Goal: Information Seeking & Learning: Check status

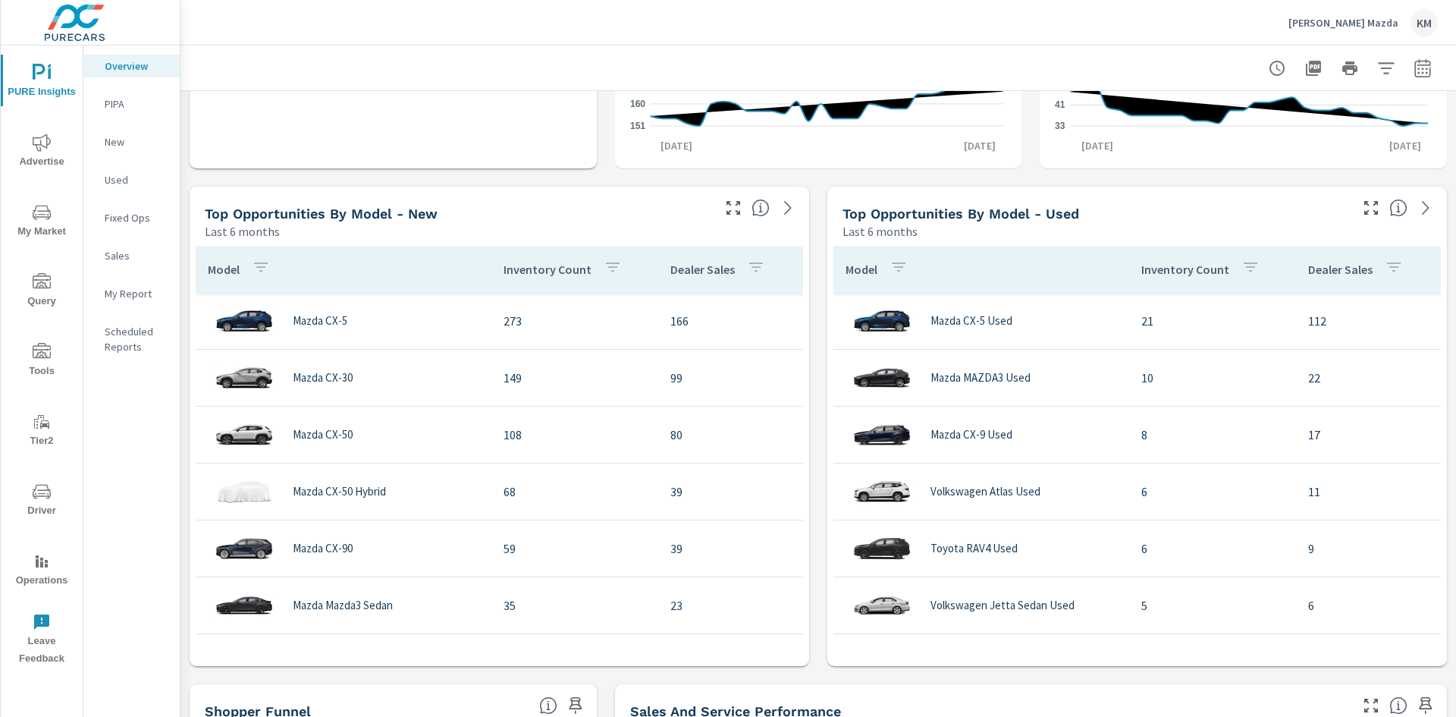
scroll to position [910, 0]
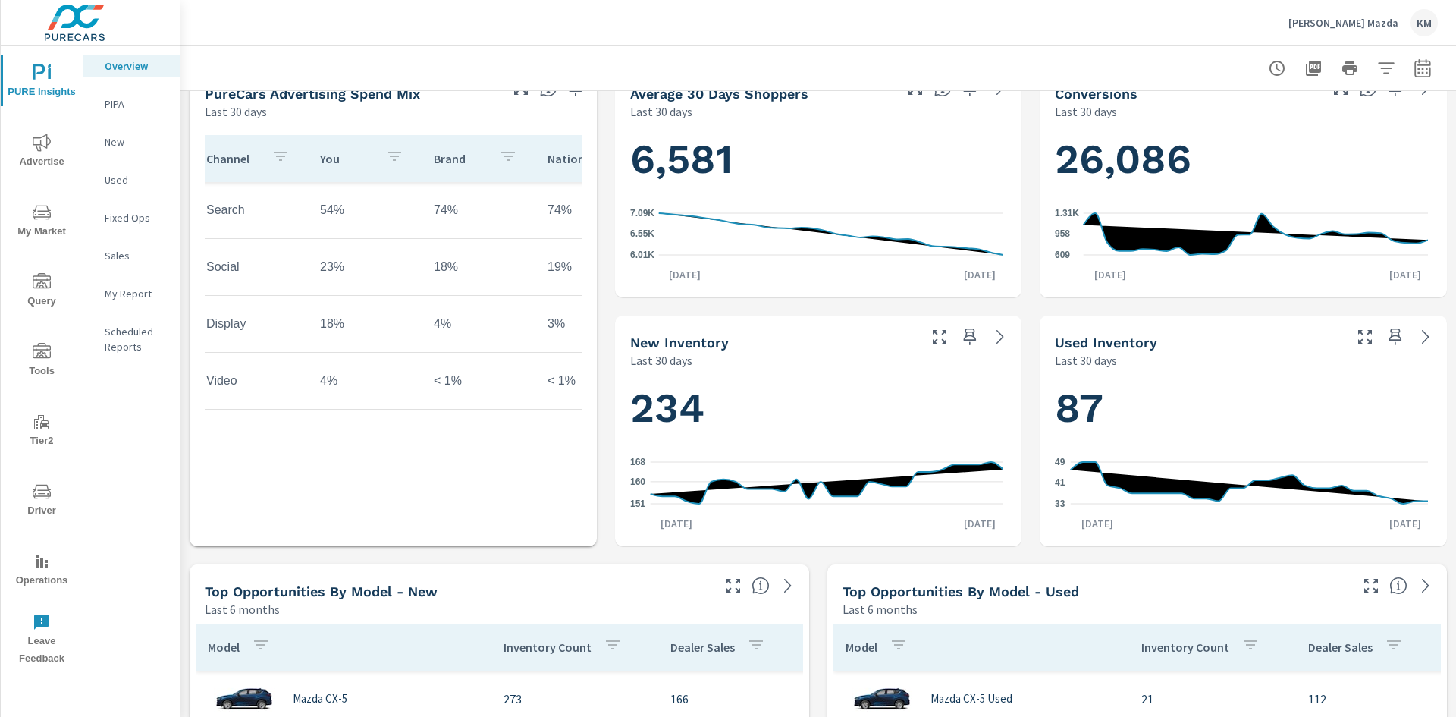
scroll to position [759, 0]
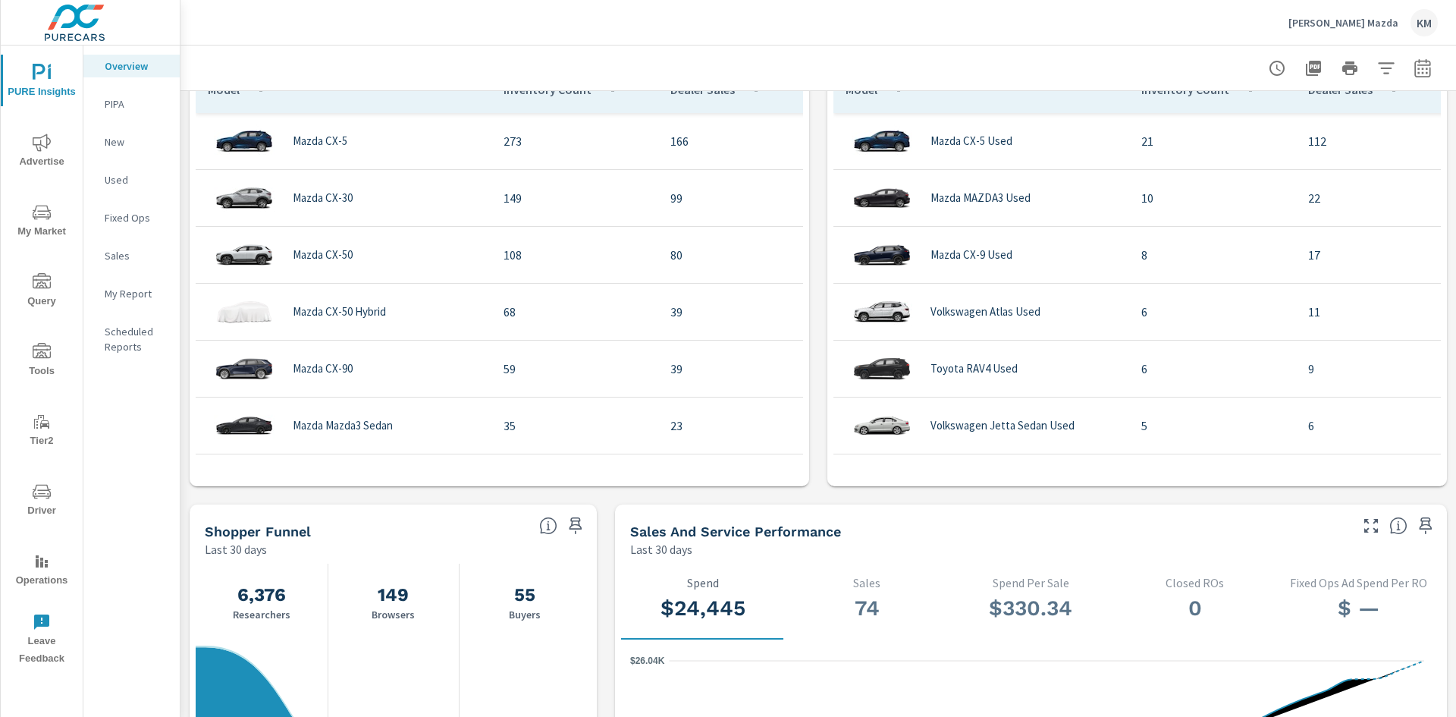
scroll to position [1062, 0]
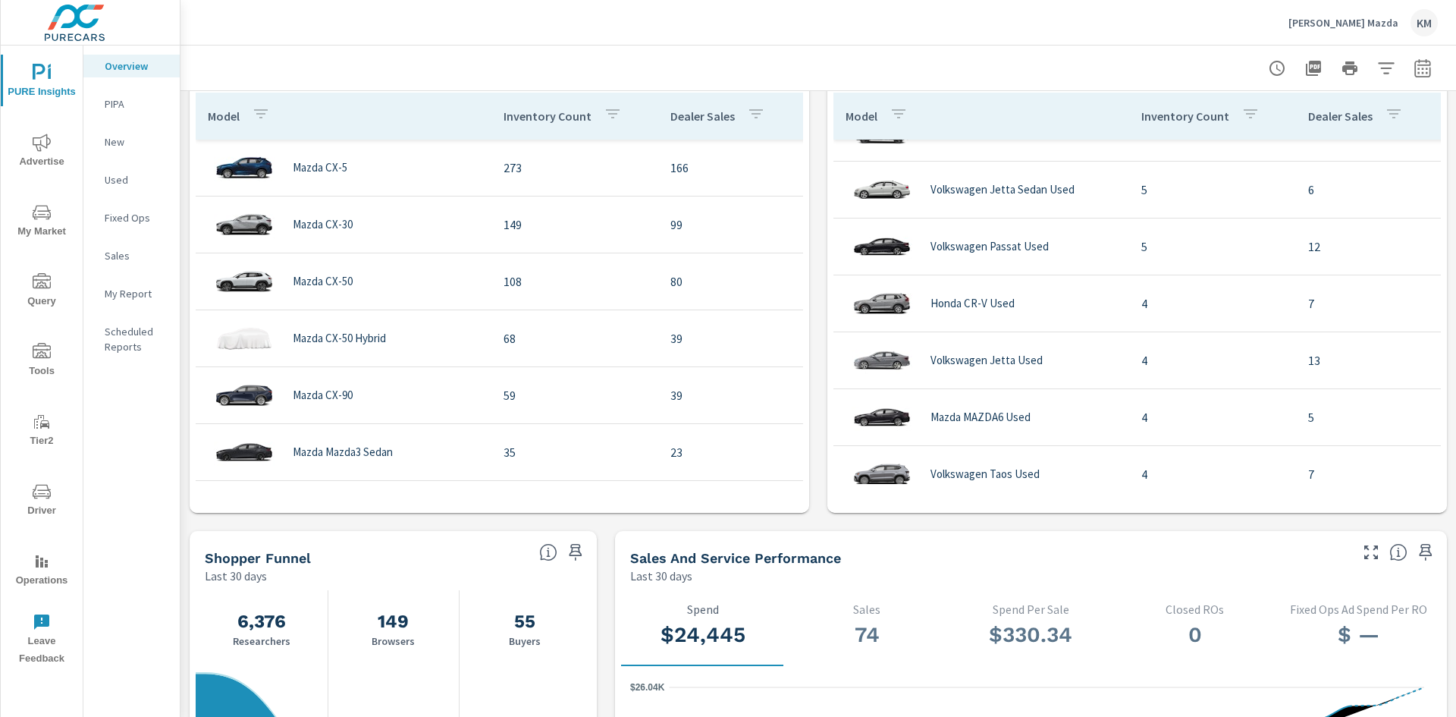
scroll to position [303, 0]
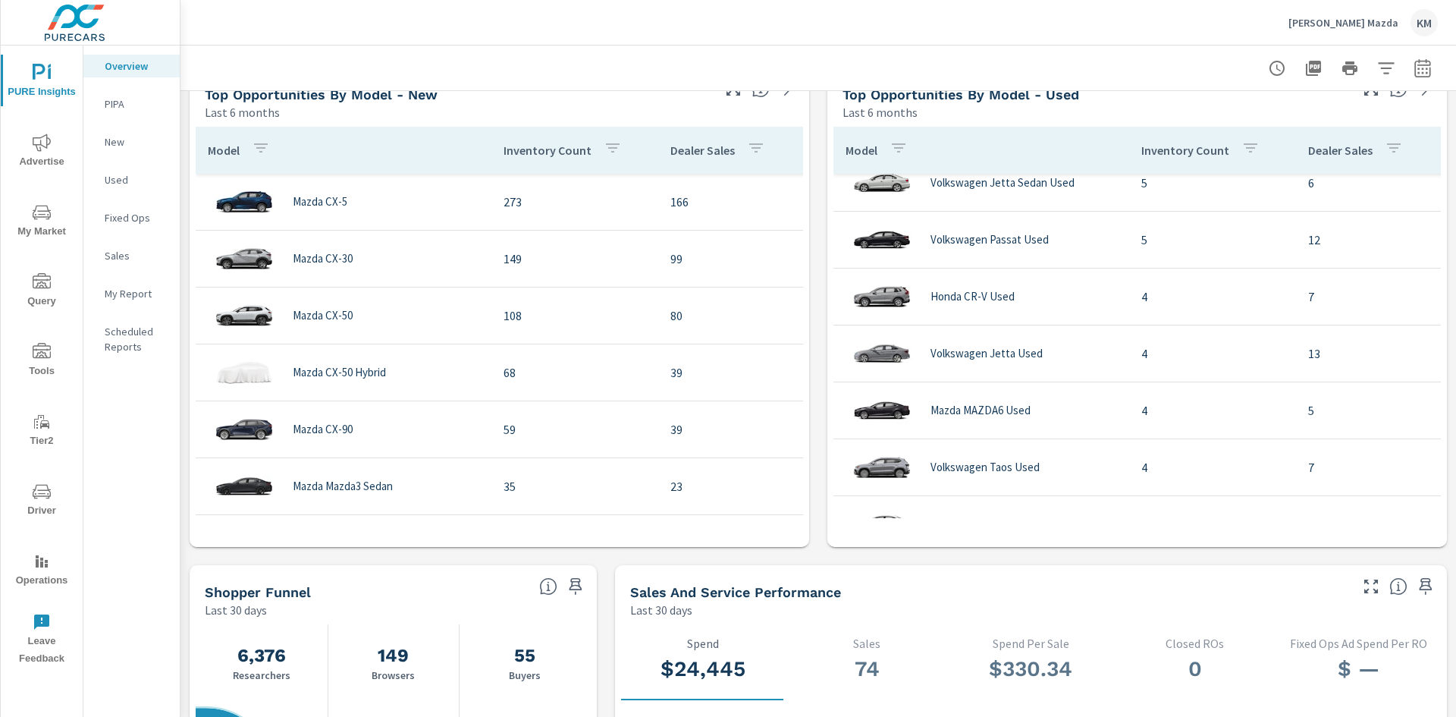
scroll to position [952, 0]
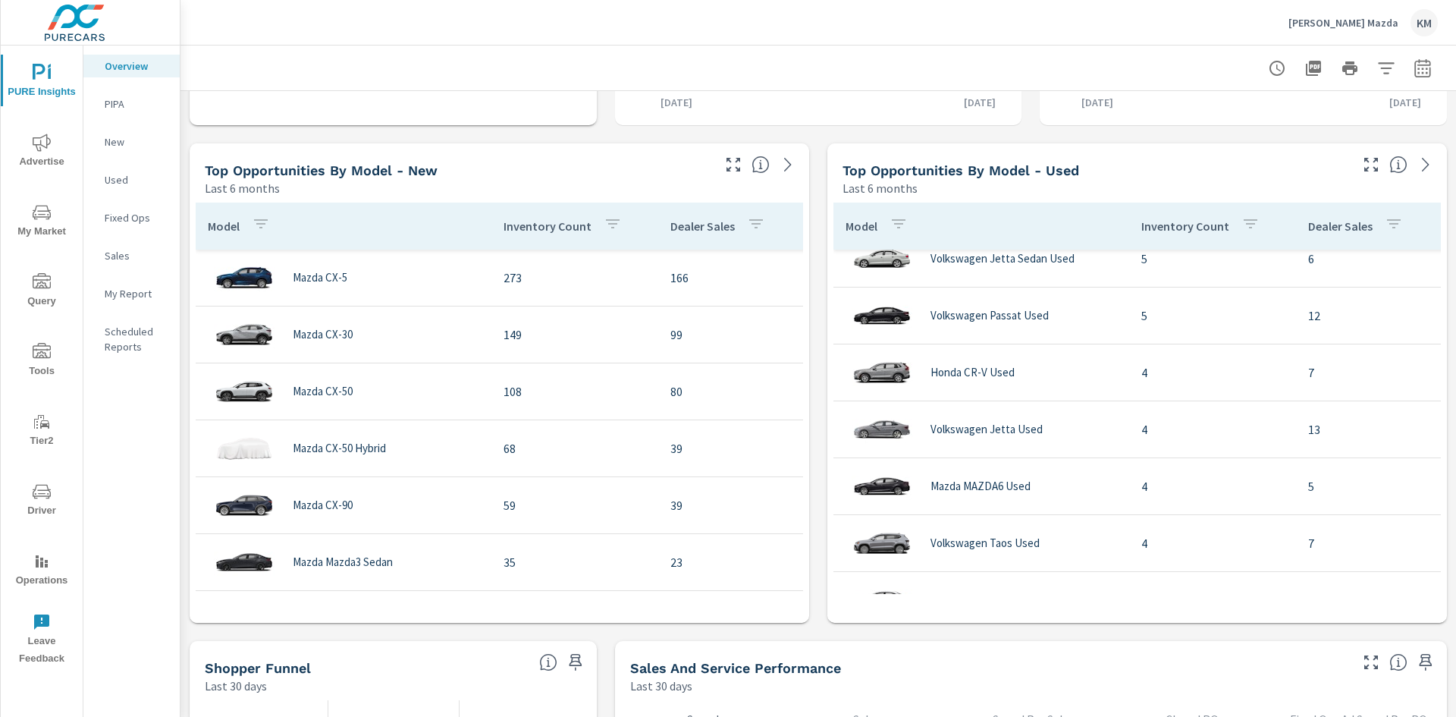
scroll to position [228, 0]
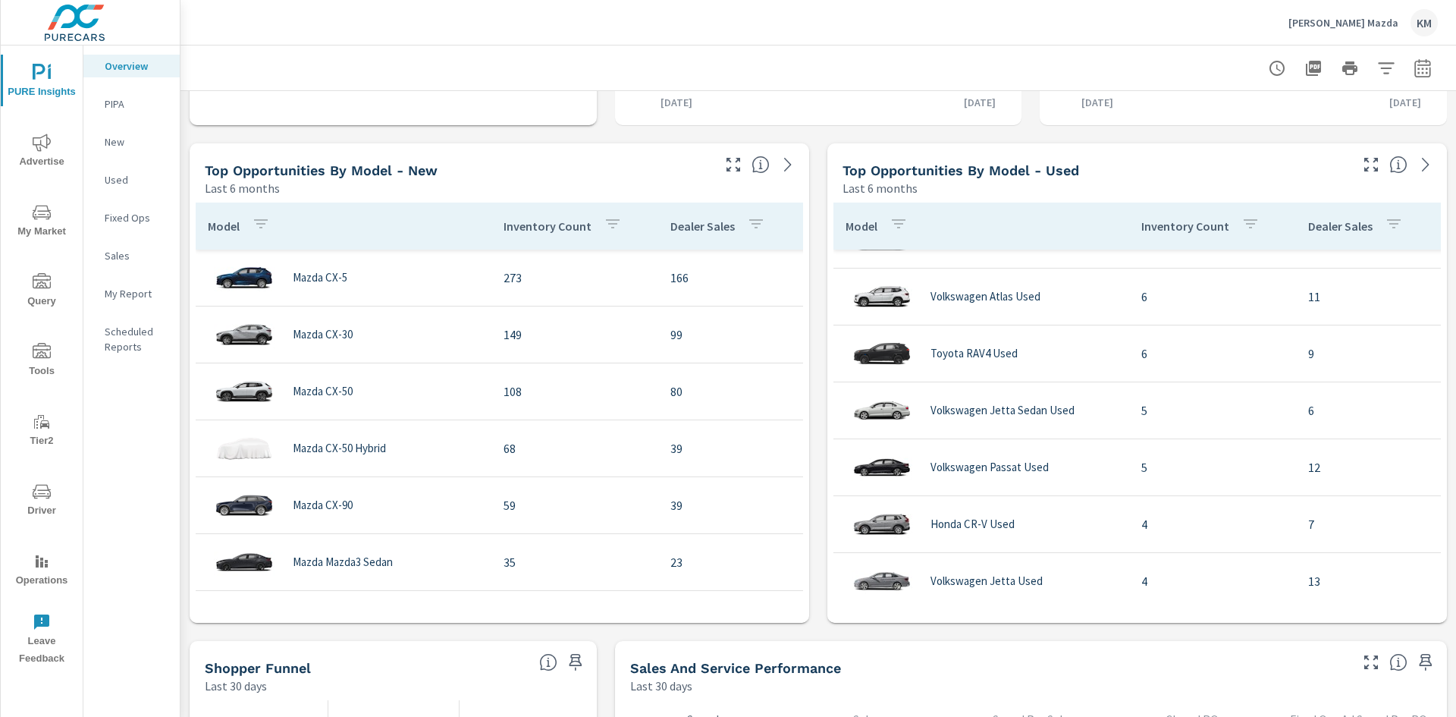
scroll to position [60, 0]
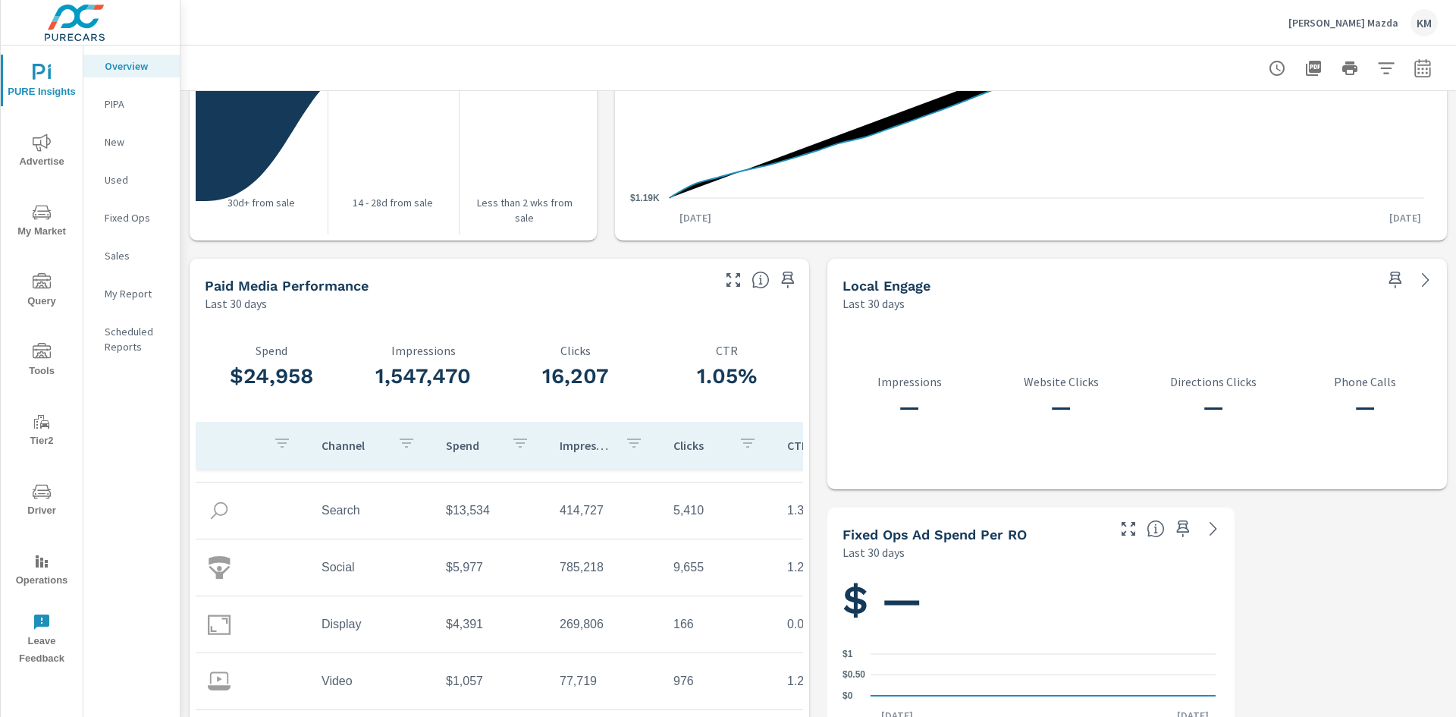
scroll to position [1862, 0]
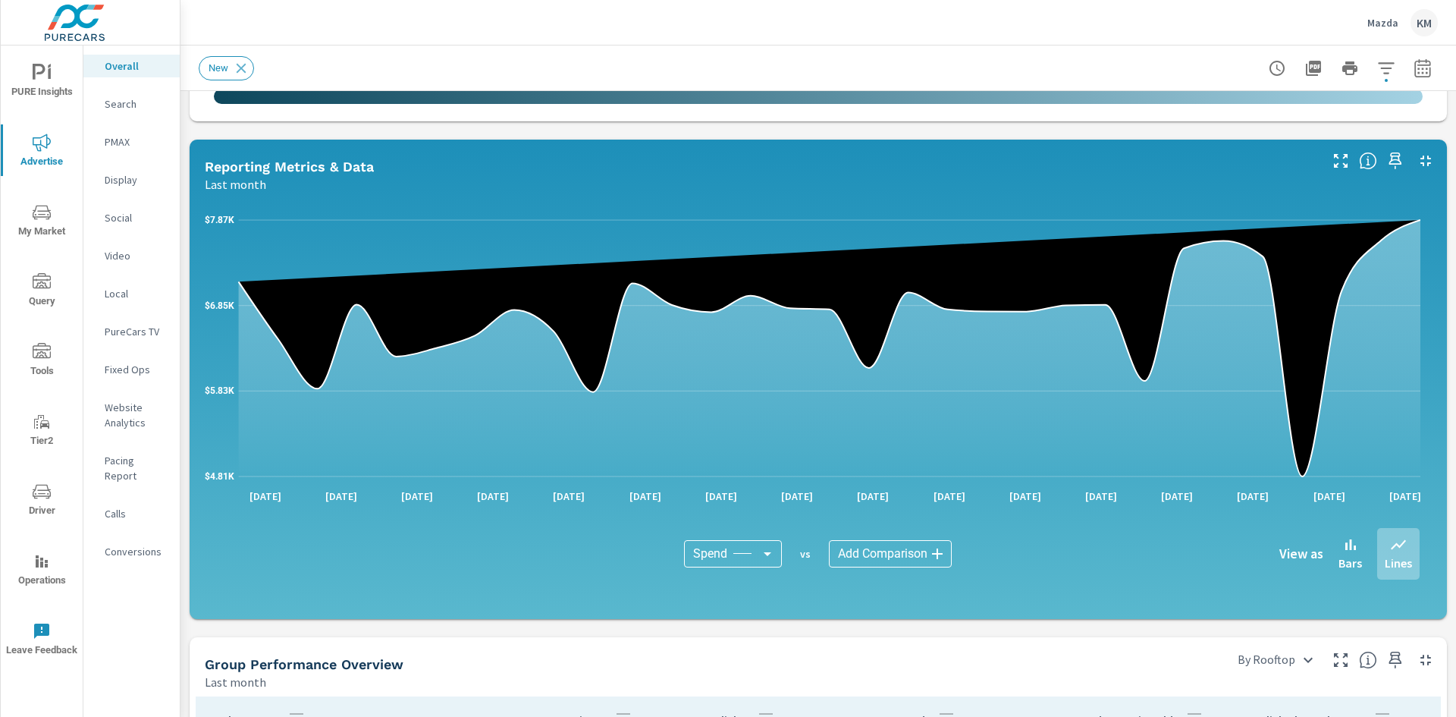
scroll to position [1290, 0]
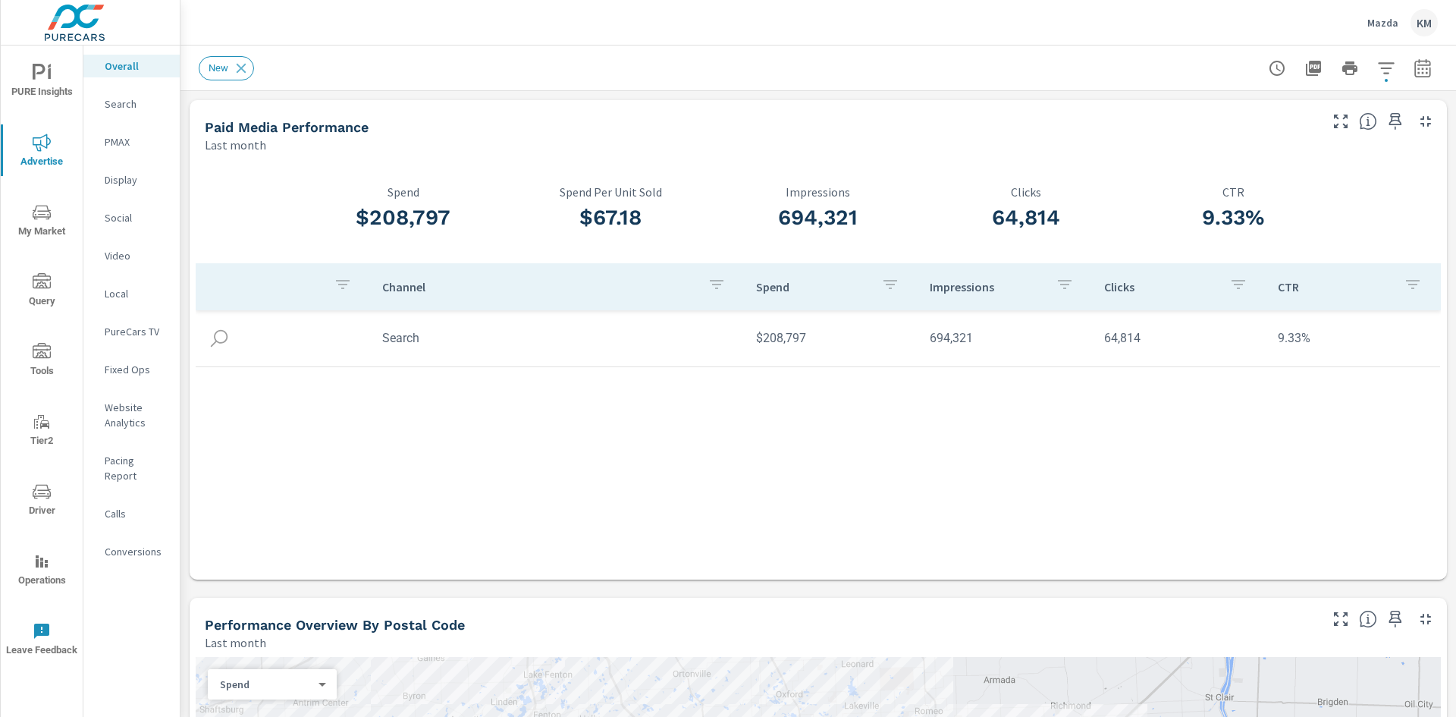
click at [136, 101] on p "Search" at bounding box center [136, 103] width 63 height 15
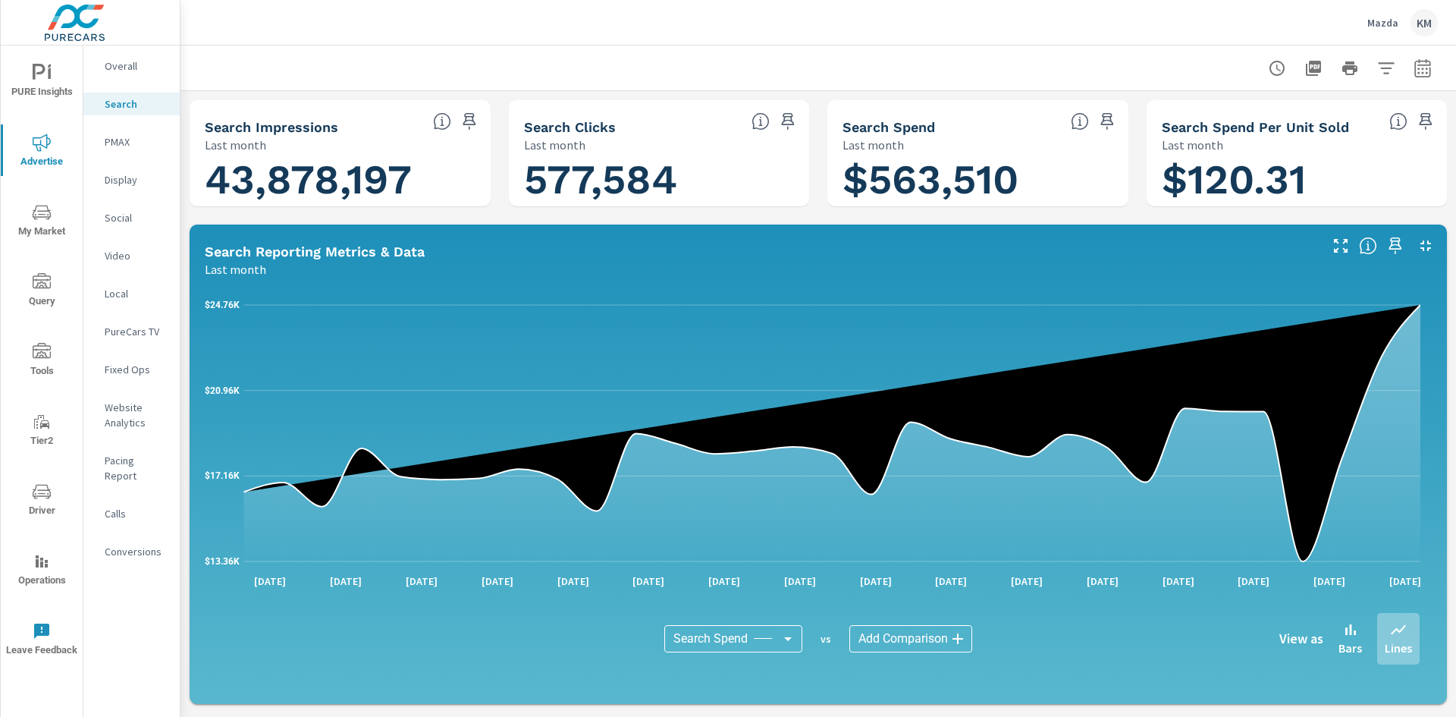
click at [122, 146] on p "PMAX" at bounding box center [136, 141] width 63 height 15
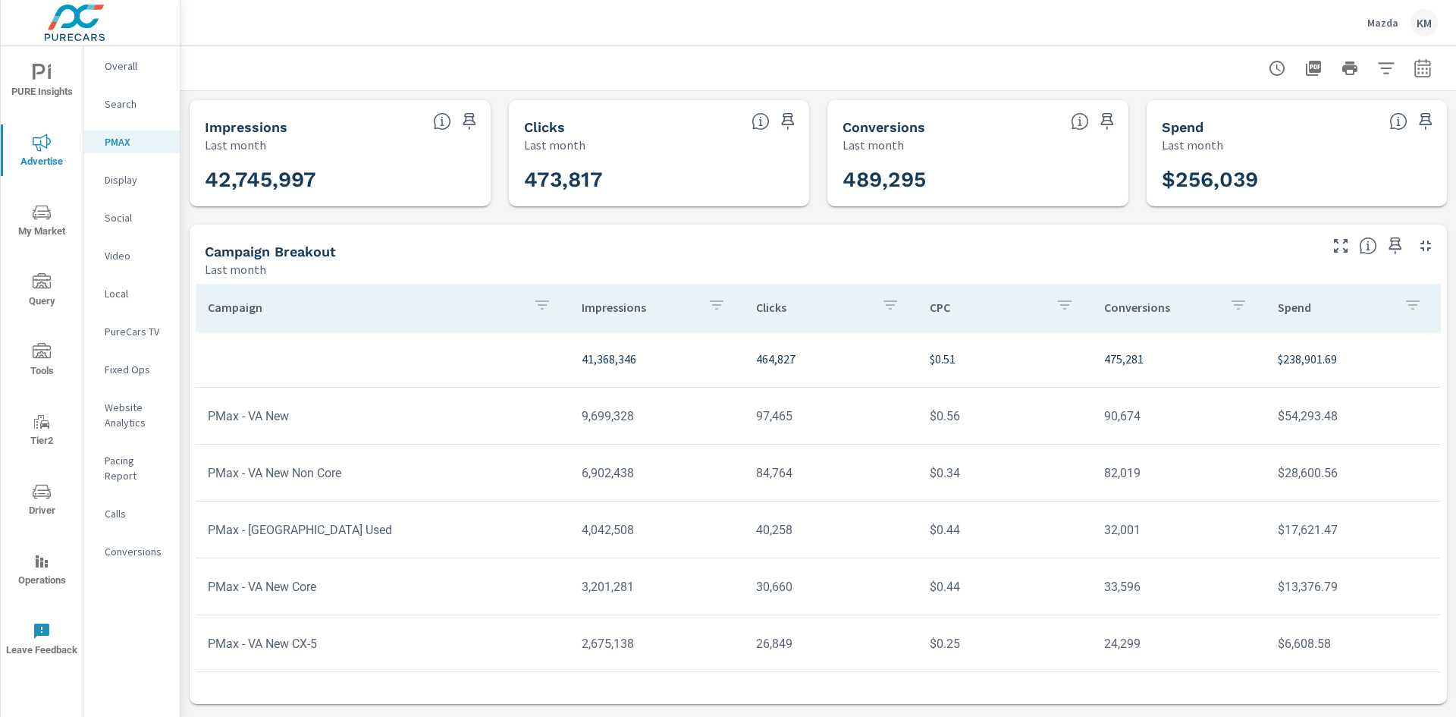
scroll to position [76, 0]
click at [119, 102] on p "Search" at bounding box center [136, 103] width 63 height 15
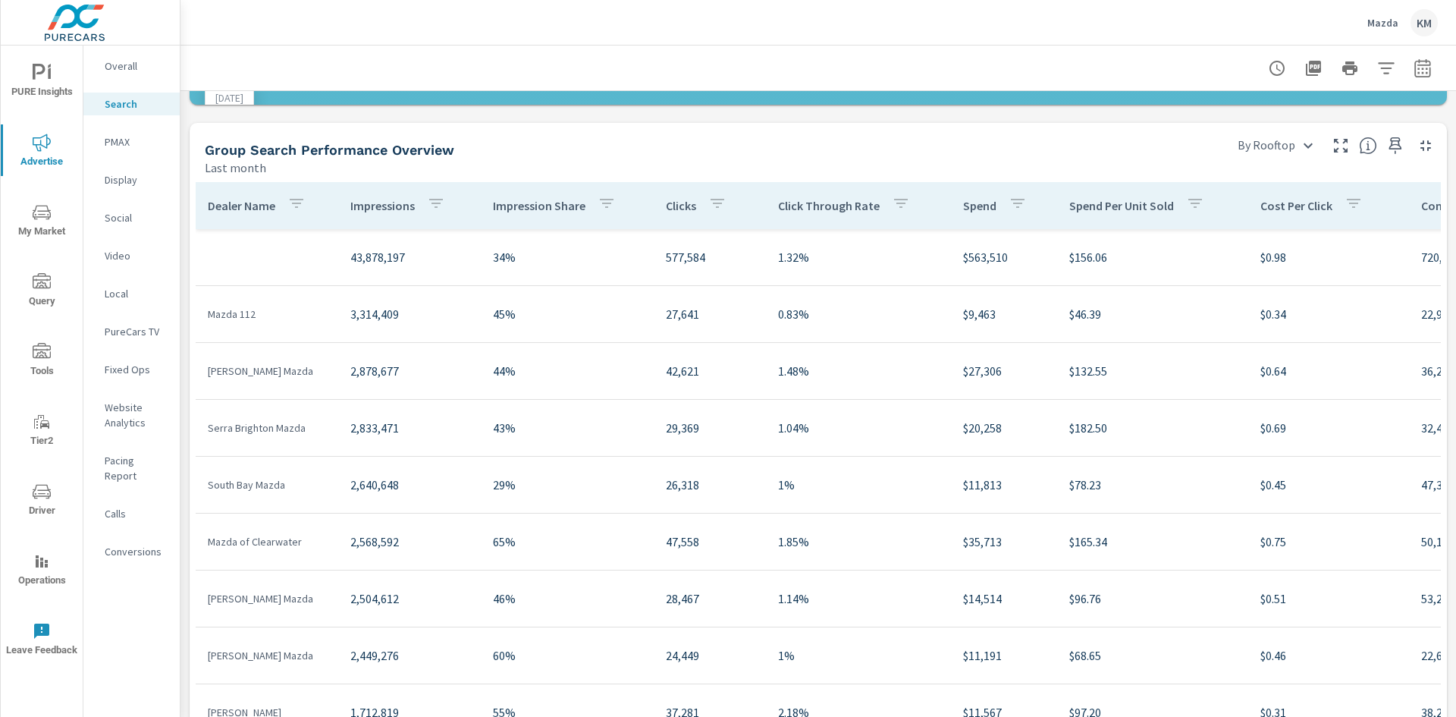
scroll to position [607, 0]
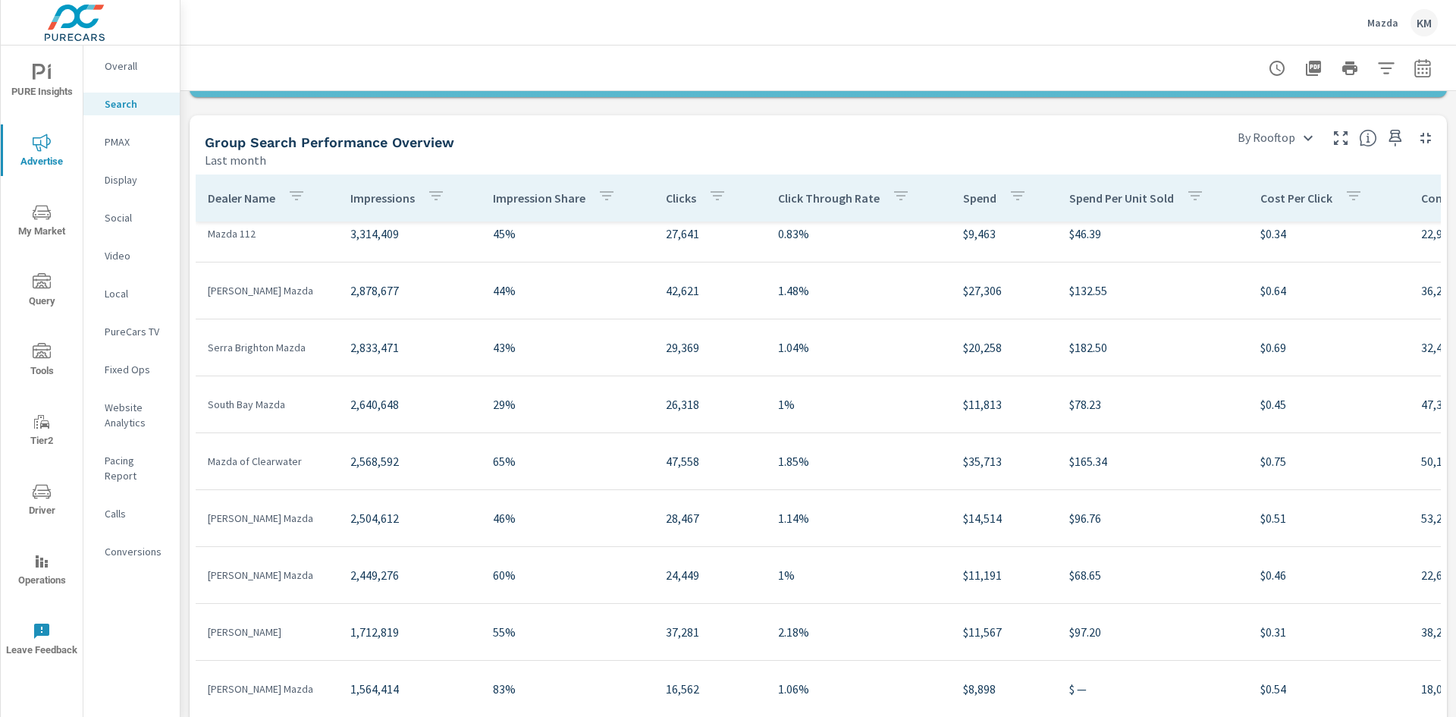
scroll to position [76, 0]
click at [1290, 137] on body "PURE Insights Advertise My Market Query Tools Tier2 Driver Operations Leave Fee…" at bounding box center [728, 358] width 1456 height 717
click at [1274, 253] on li "By Campaign" at bounding box center [1266, 246] width 93 height 27
type input "By Campaign"
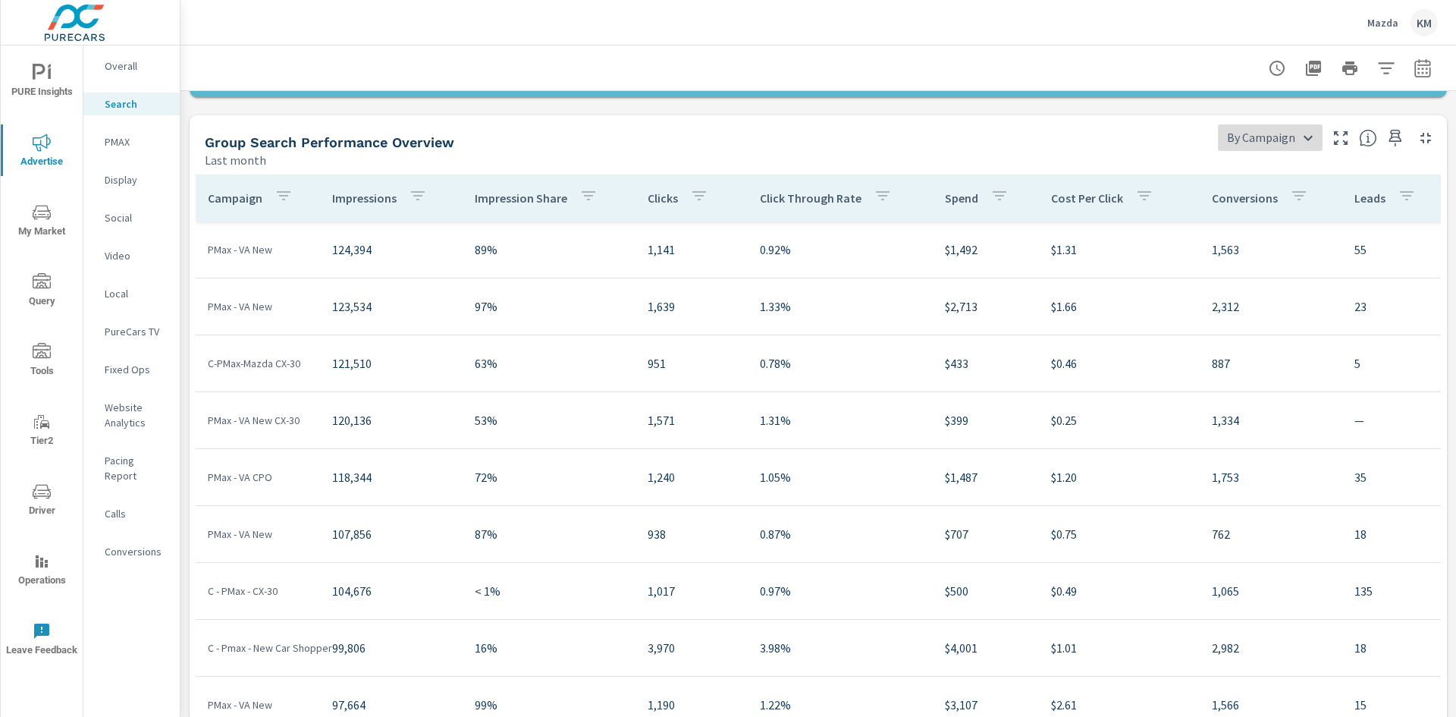
scroll to position [5613, 0]
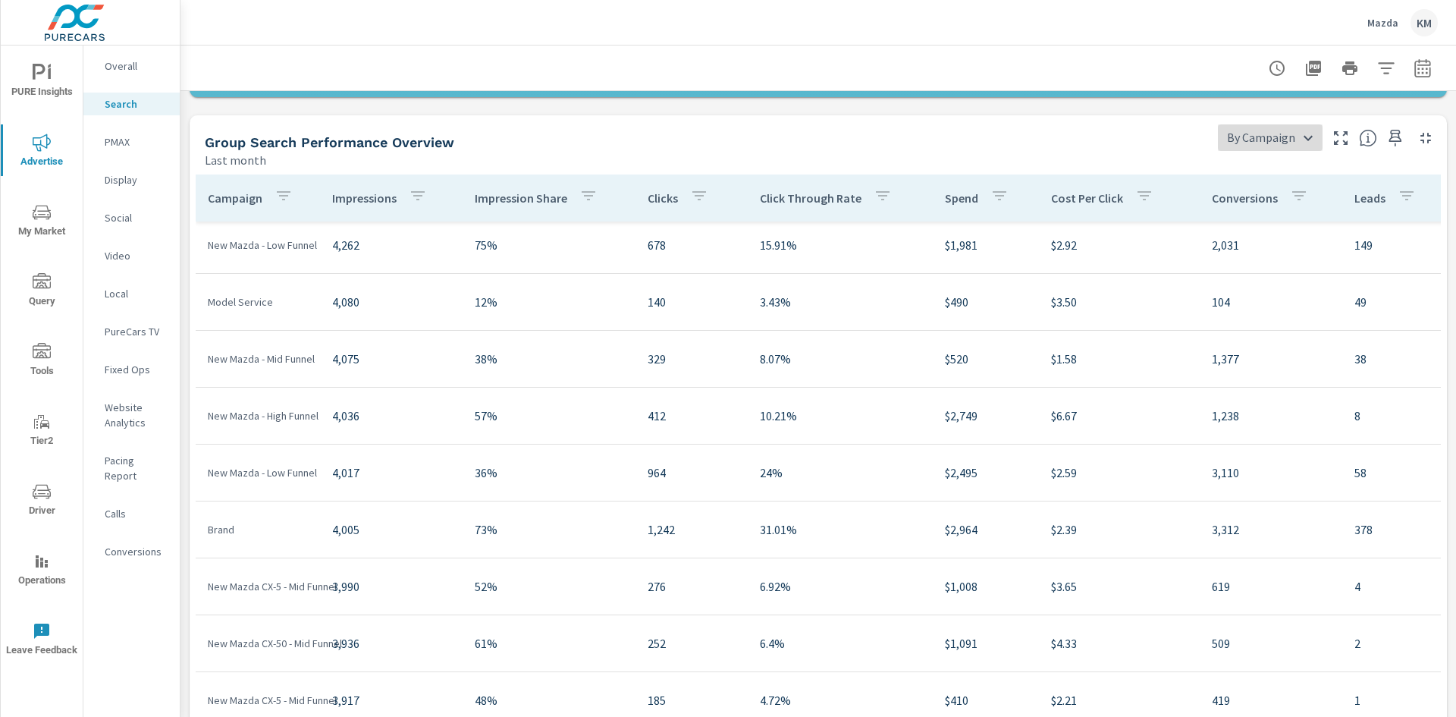
scroll to position [12061, 0]
